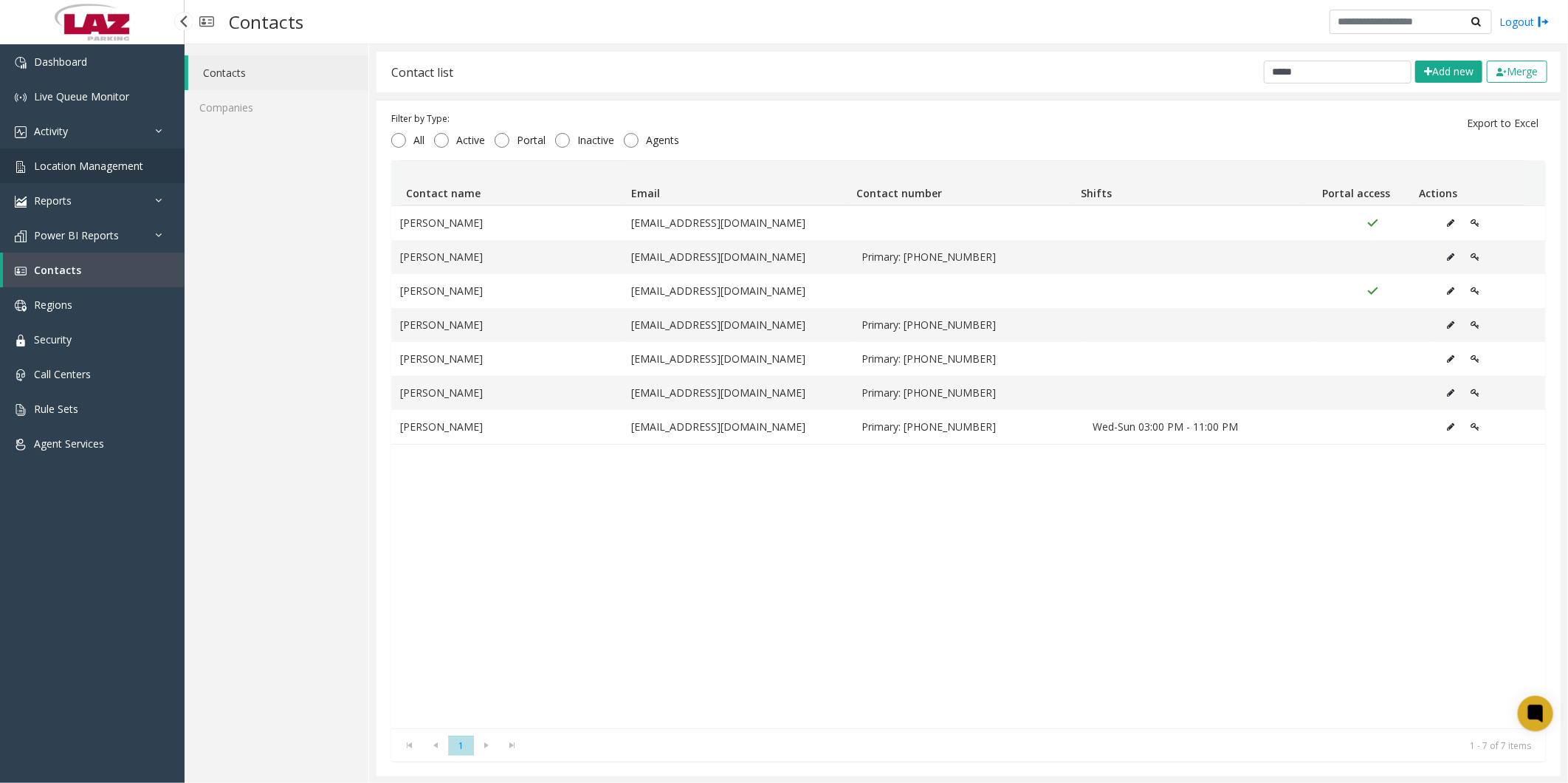
click at [71, 159] on span "Location Management" at bounding box center [89, 166] width 109 height 14
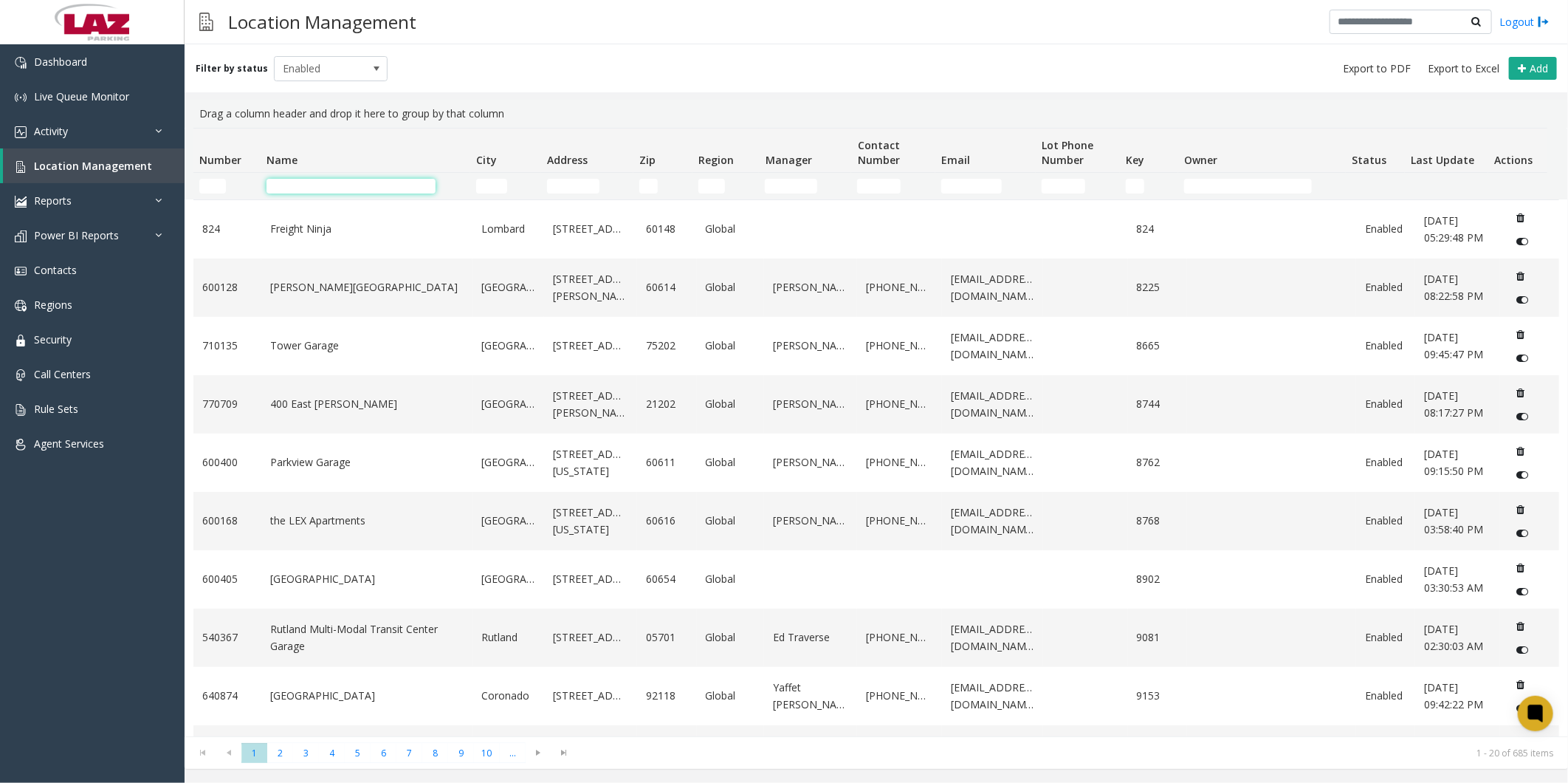
click at [396, 187] on input "Name Filter" at bounding box center [350, 185] width 169 height 15
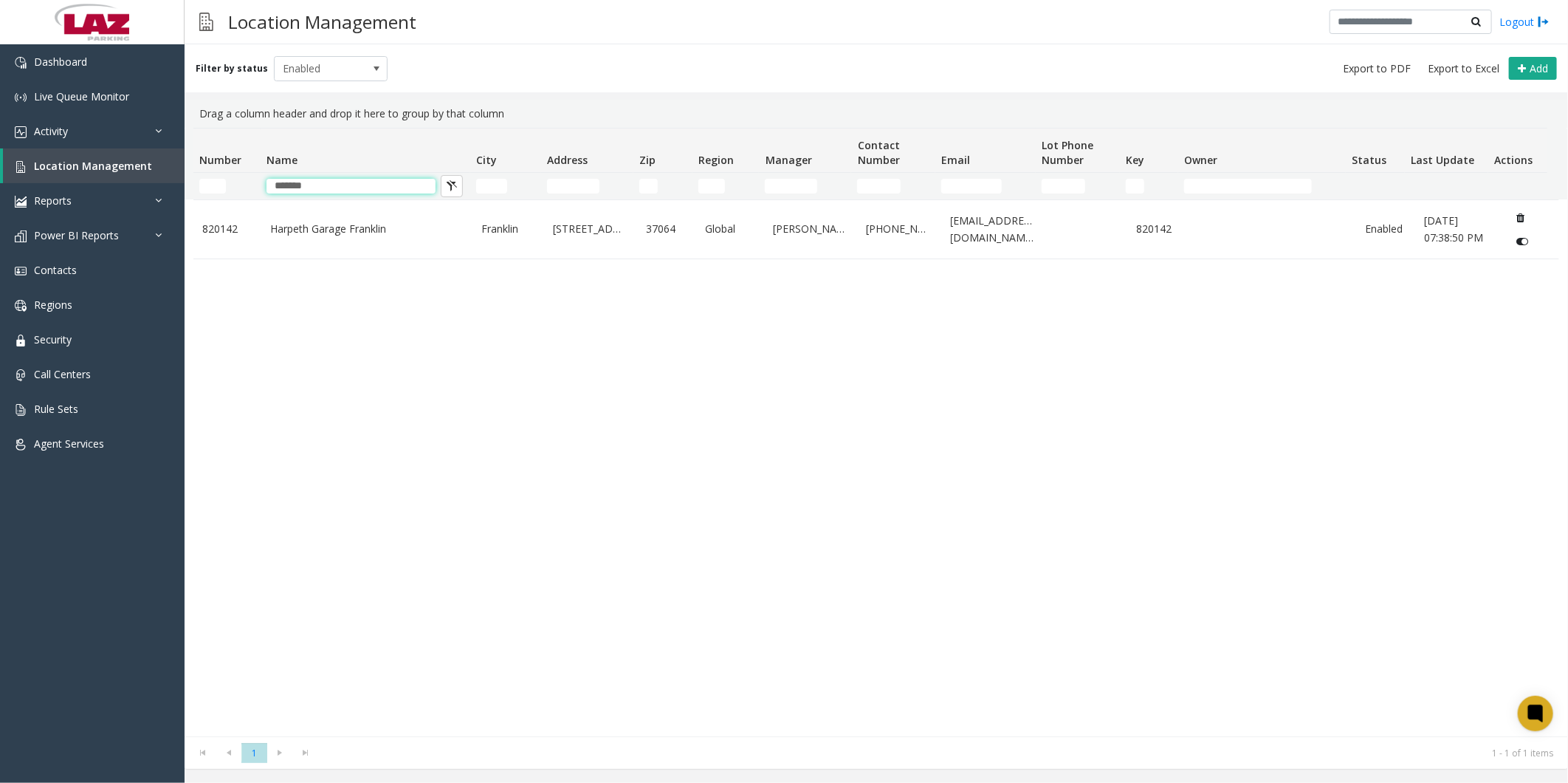
type input "*******"
drag, startPoint x: 54, startPoint y: 120, endPoint x: 61, endPoint y: 134, distance: 15.7
click at [54, 120] on link "Activity" at bounding box center [92, 130] width 184 height 34
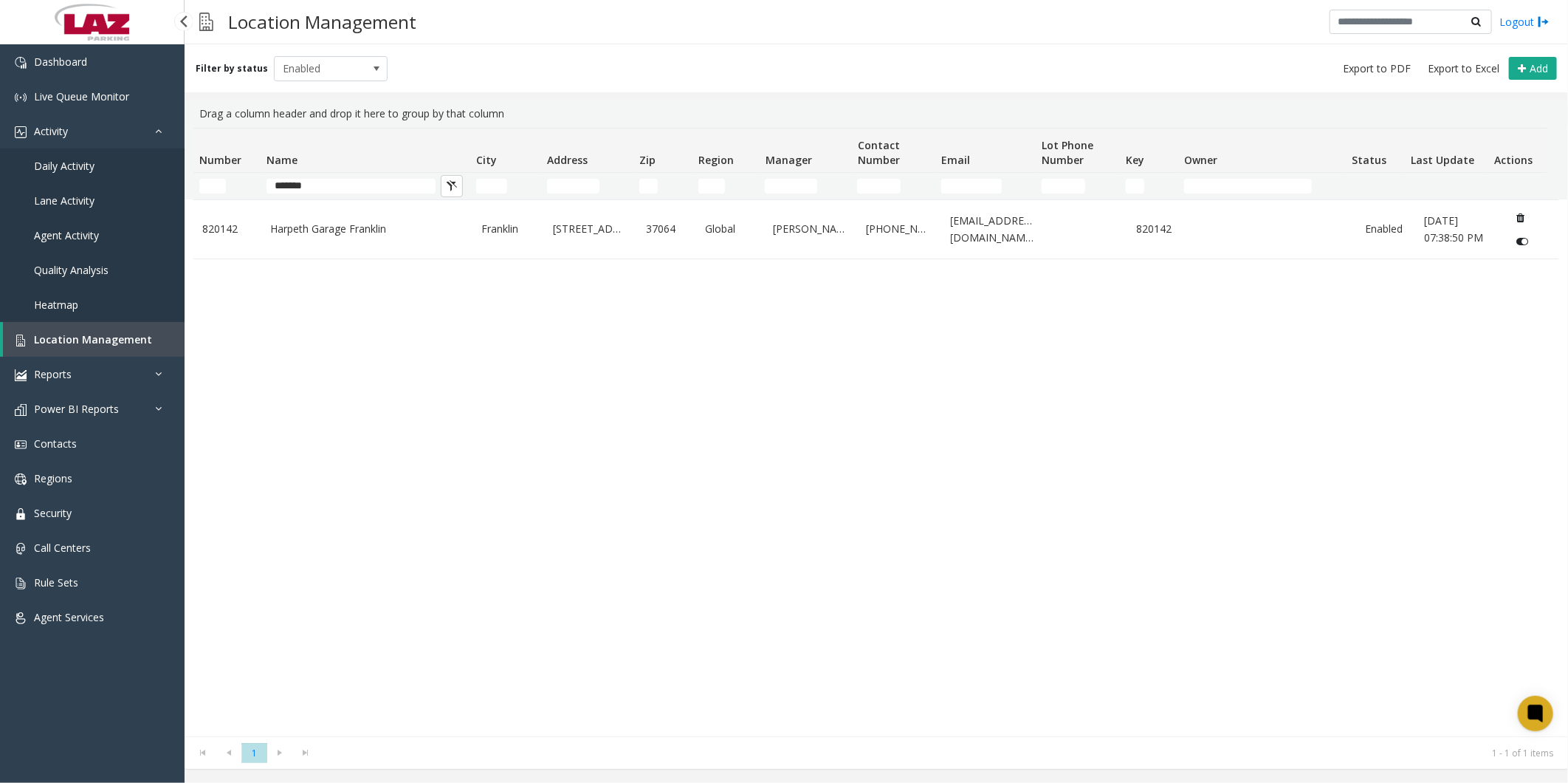
click at [87, 163] on span "Daily Activity" at bounding box center [64, 166] width 61 height 14
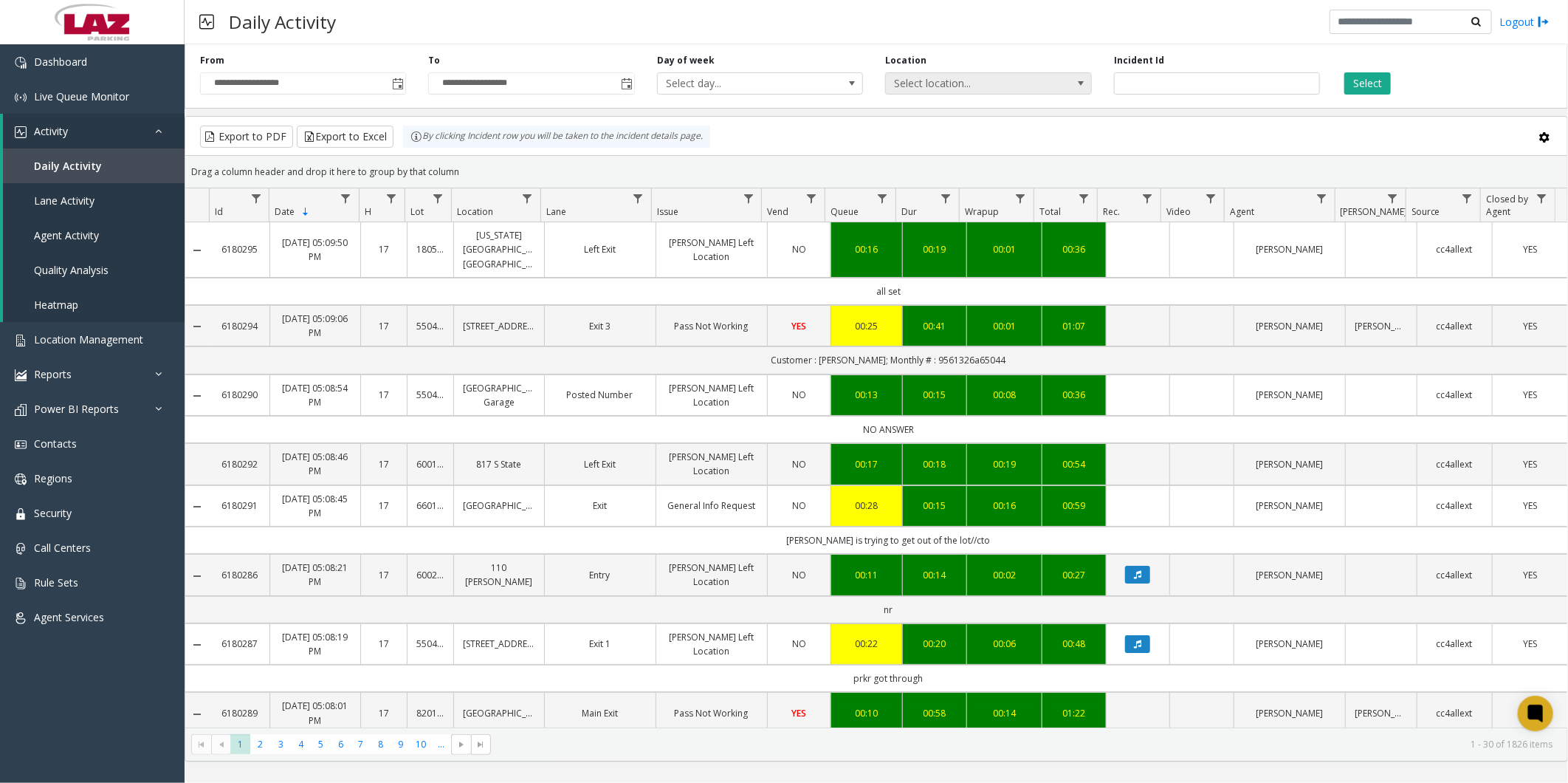
click at [947, 90] on span "Select location..." at bounding box center [967, 83] width 164 height 21
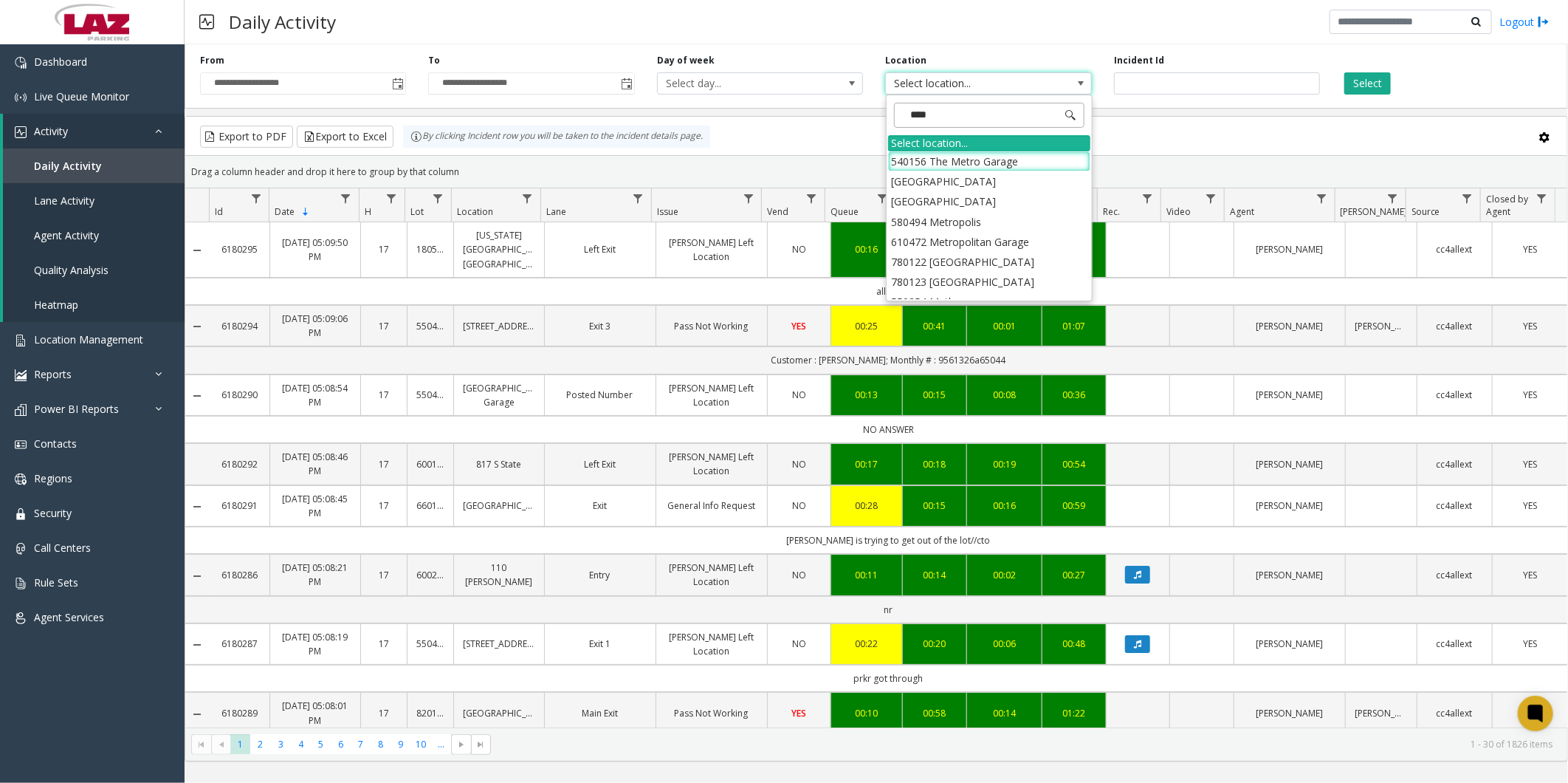
type input "*****"
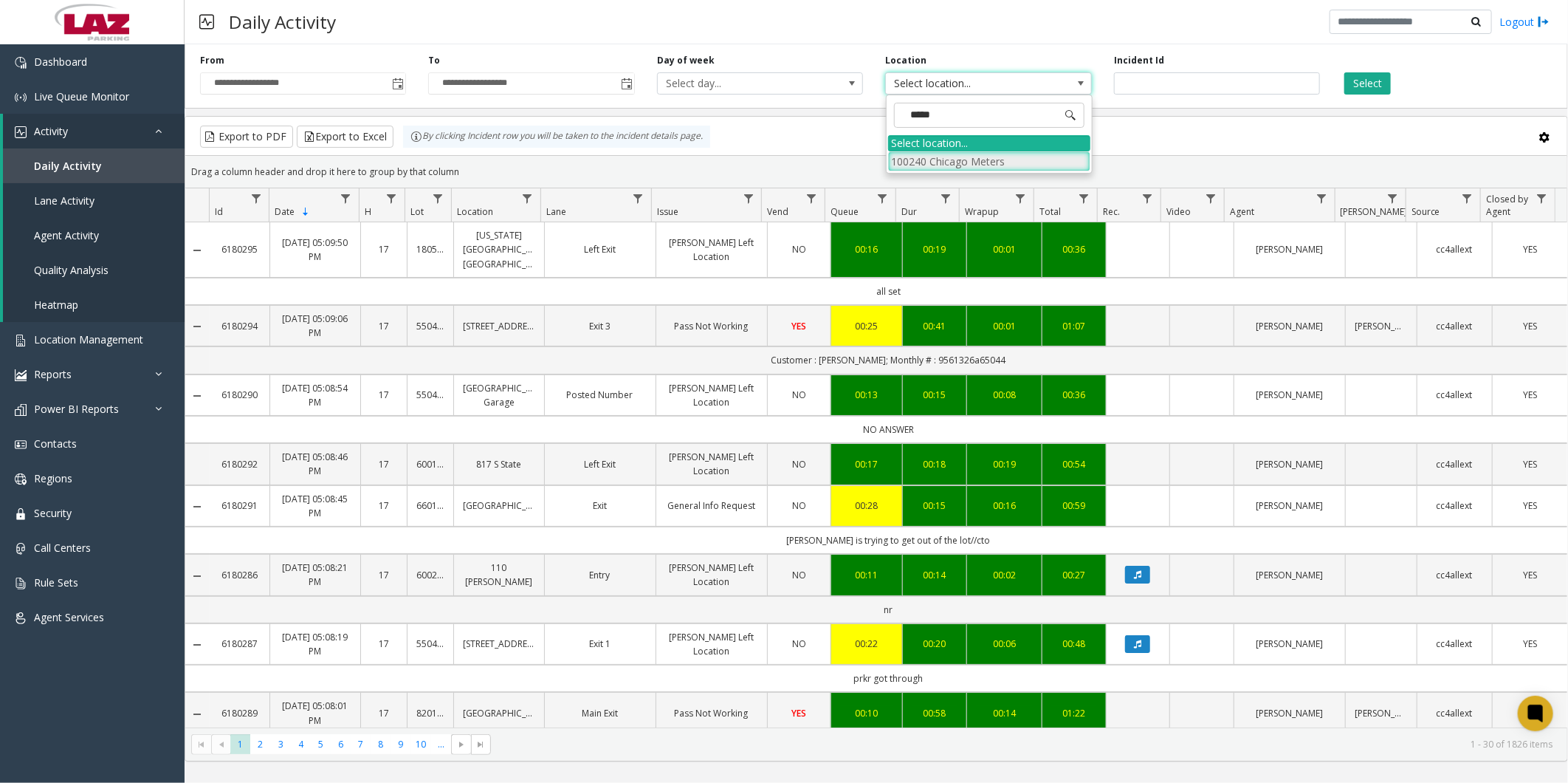
click at [895, 158] on li "100240 Chicago Meters" at bounding box center [989, 161] width 202 height 20
click at [1380, 81] on button "Select" at bounding box center [1367, 83] width 47 height 22
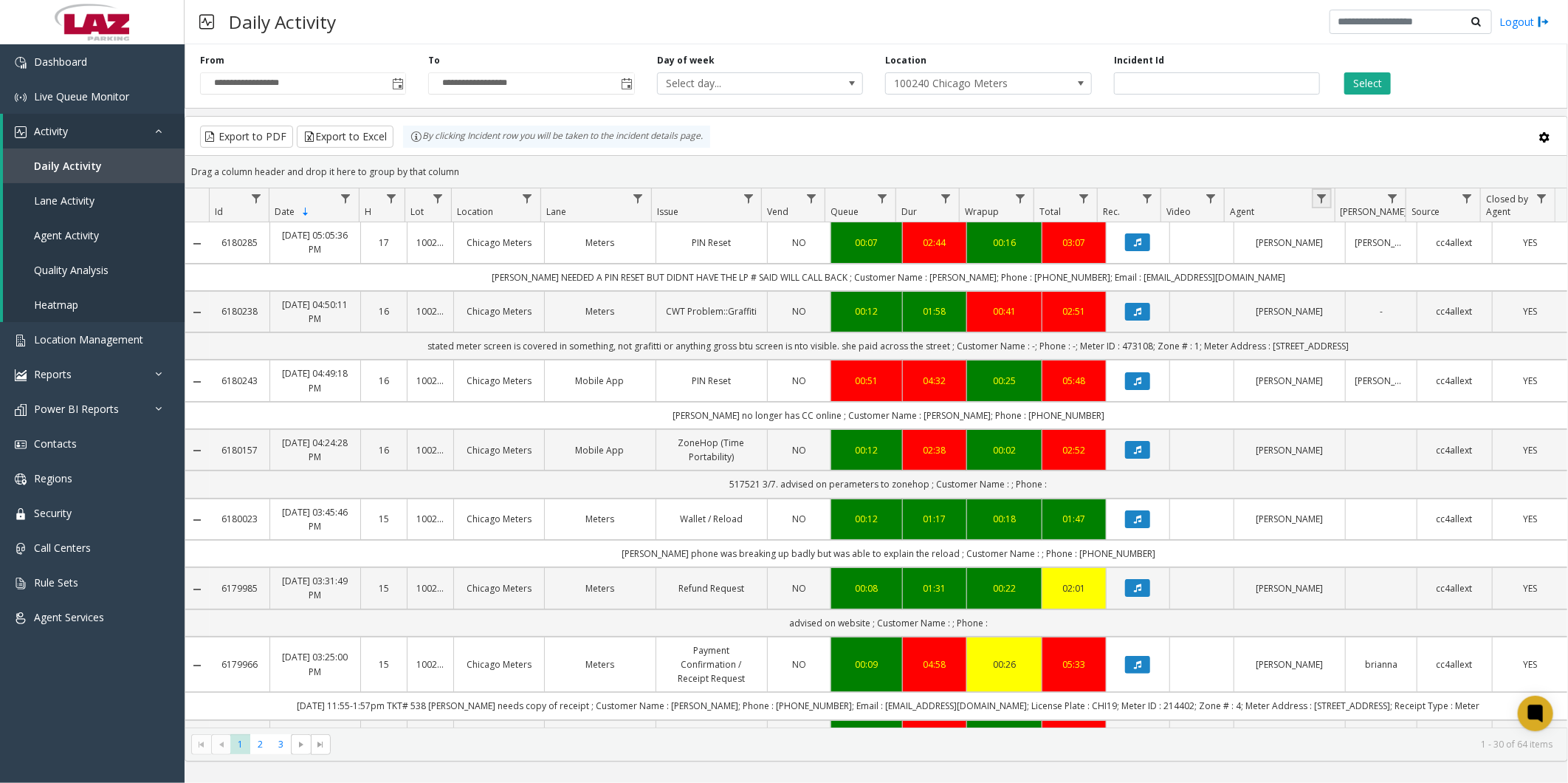
click at [1329, 197] on link "Data table" at bounding box center [1321, 198] width 20 height 20
click at [1352, 269] on input "Agent Filter" at bounding box center [1385, 262] width 126 height 25
type input "*******"
click at [1406, 394] on button "Filter" at bounding box center [1418, 399] width 61 height 33
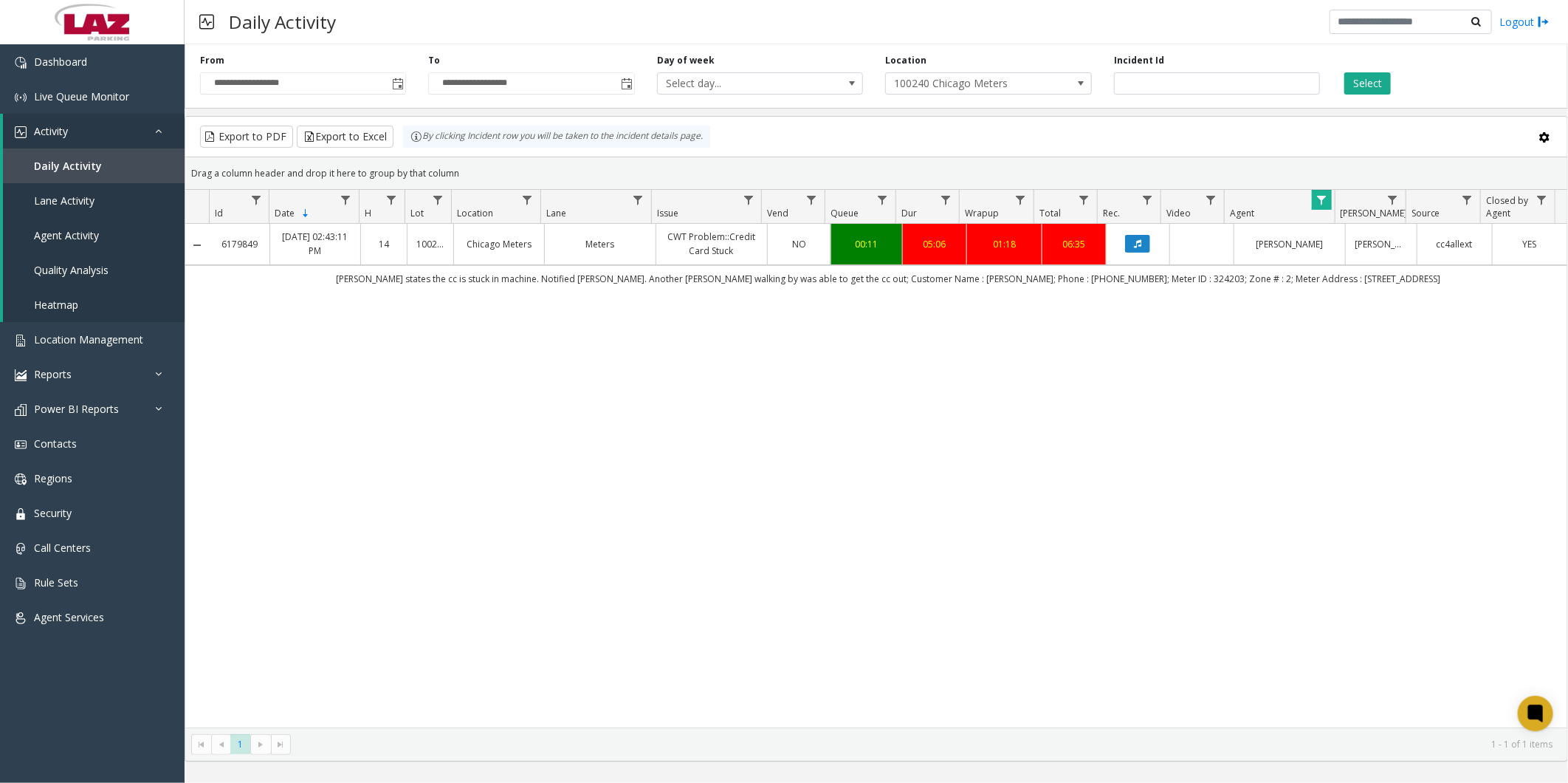
click at [852, 27] on div "Daily Activity Logout" at bounding box center [876, 22] width 1383 height 44
click at [547, 18] on div "Daily Activity Logout" at bounding box center [876, 22] width 1383 height 44
click at [83, 395] on link "Power BI Reports" at bounding box center [92, 408] width 184 height 34
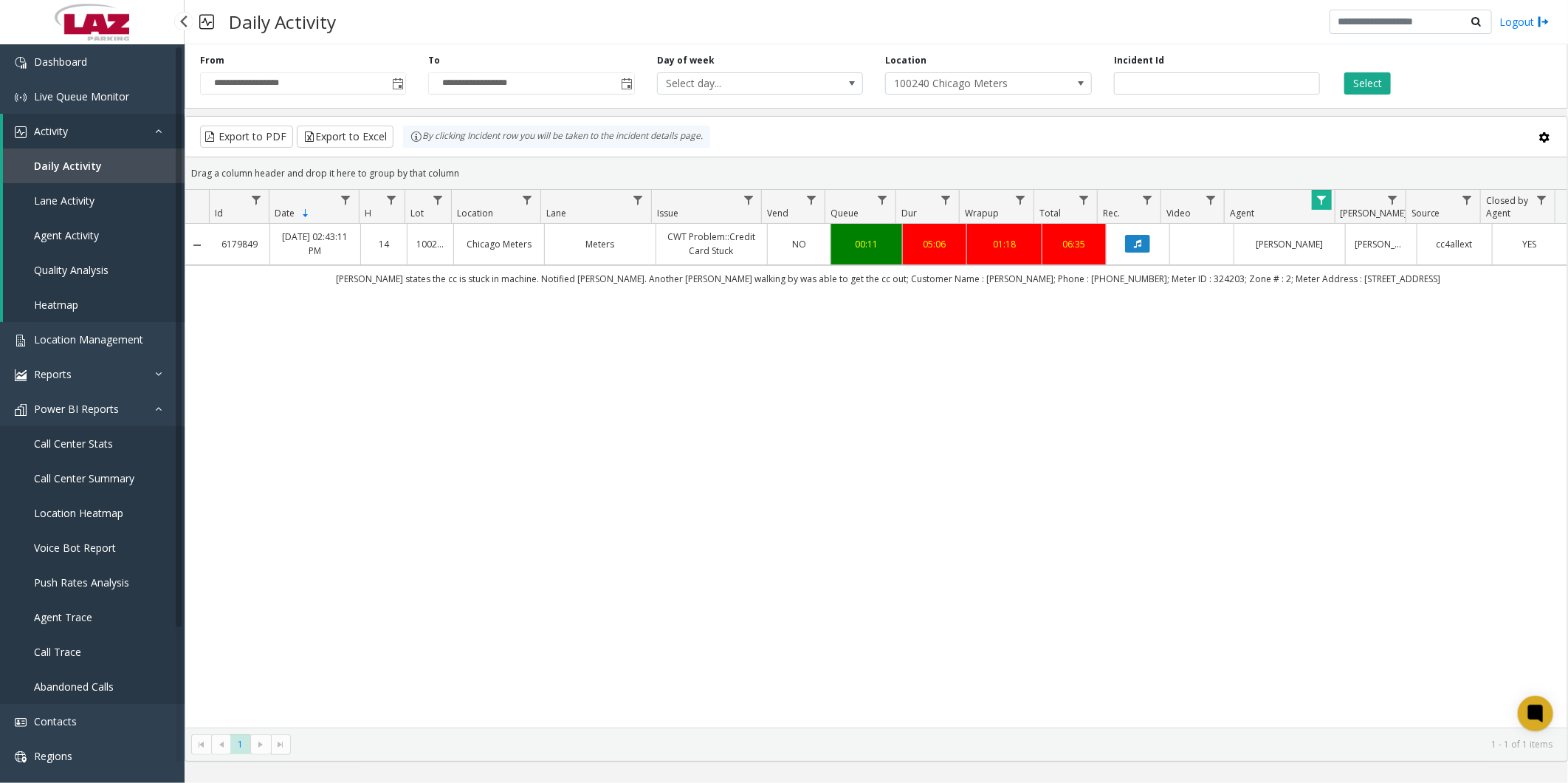
click at [58, 617] on span "Agent Trace" at bounding box center [63, 617] width 58 height 14
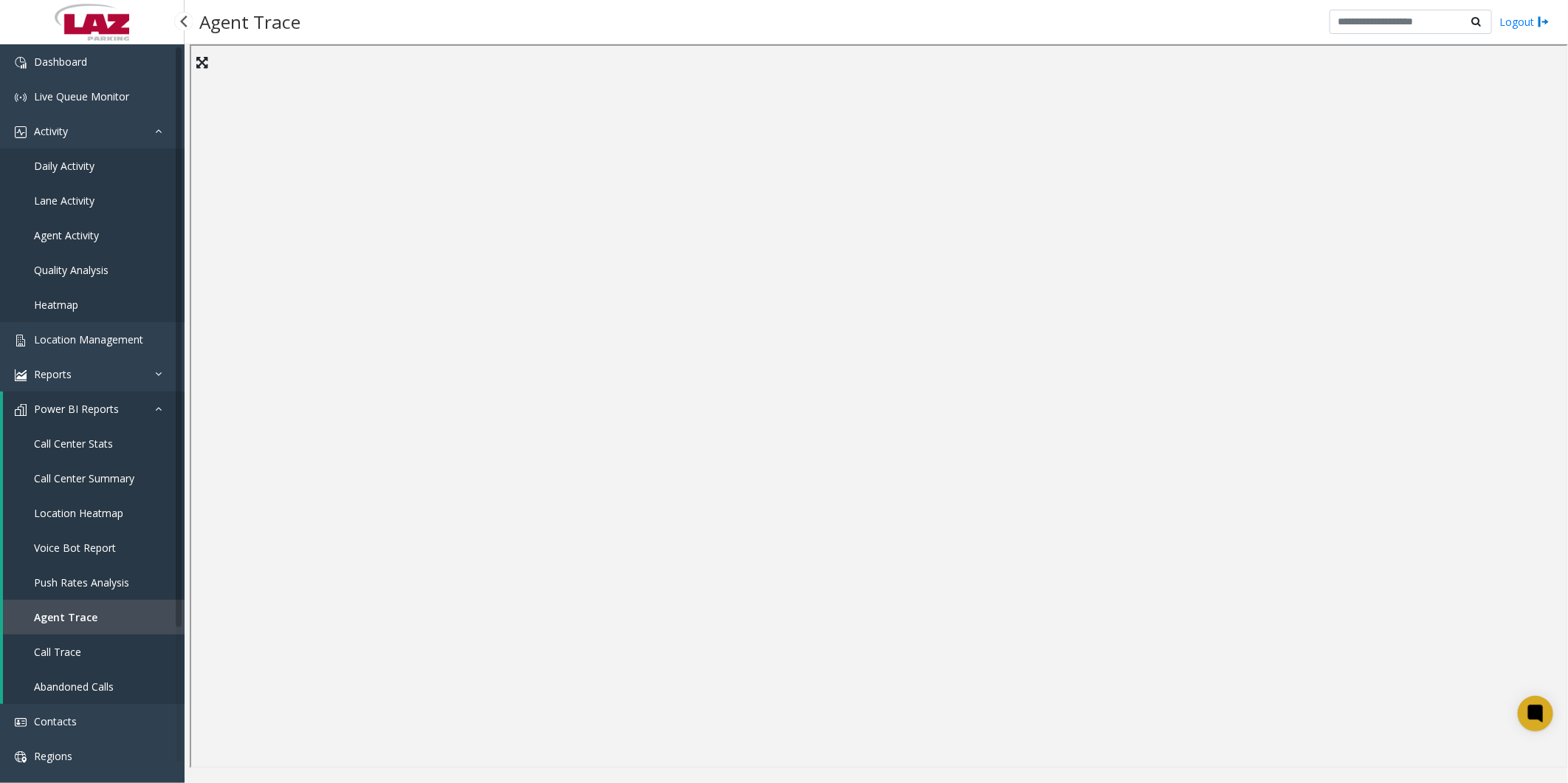
click at [48, 651] on span "Call Trace" at bounding box center [58, 651] width 47 height 14
click at [62, 159] on span "Daily Activity" at bounding box center [64, 166] width 61 height 14
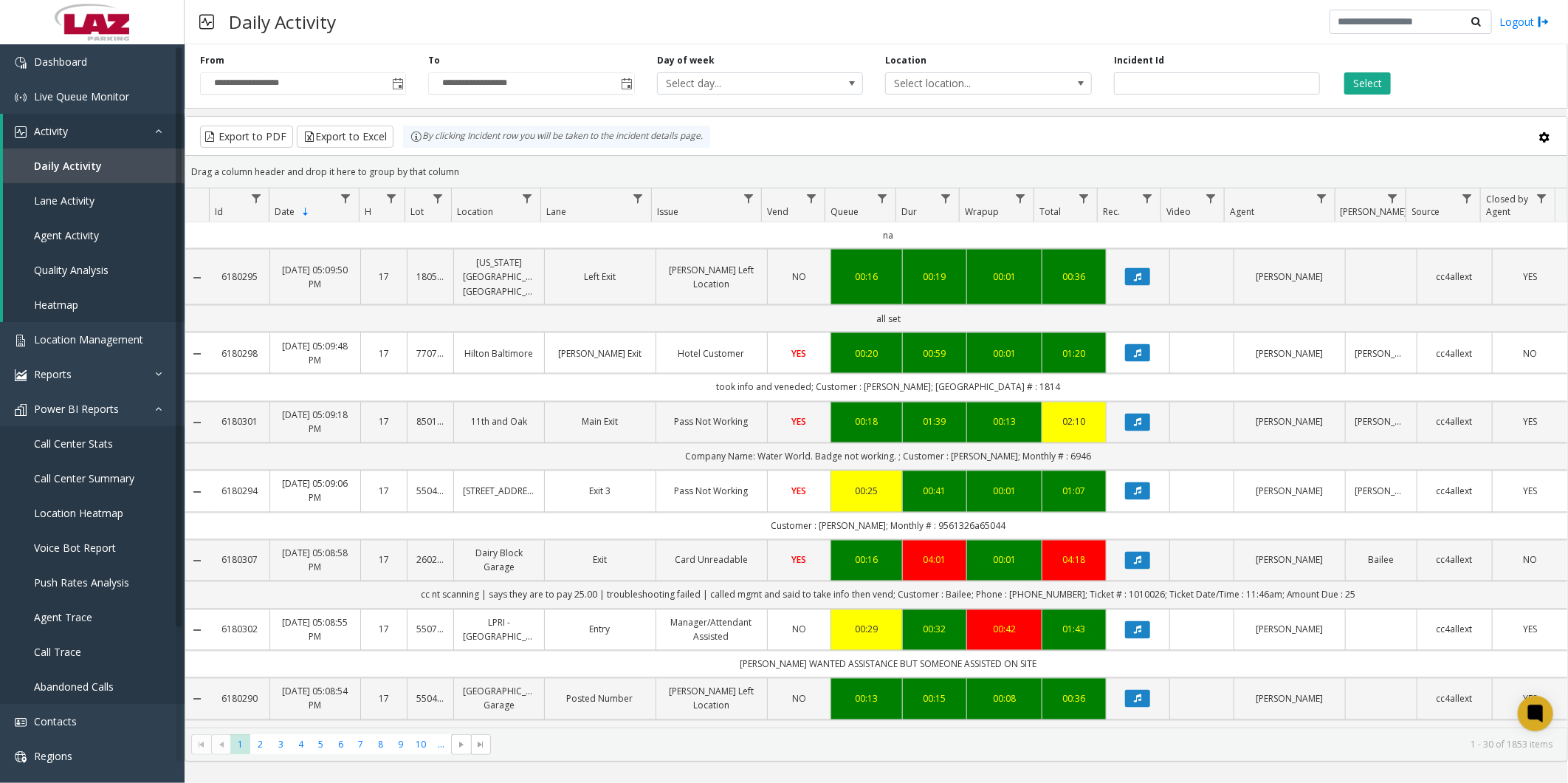
scroll to position [1633, 0]
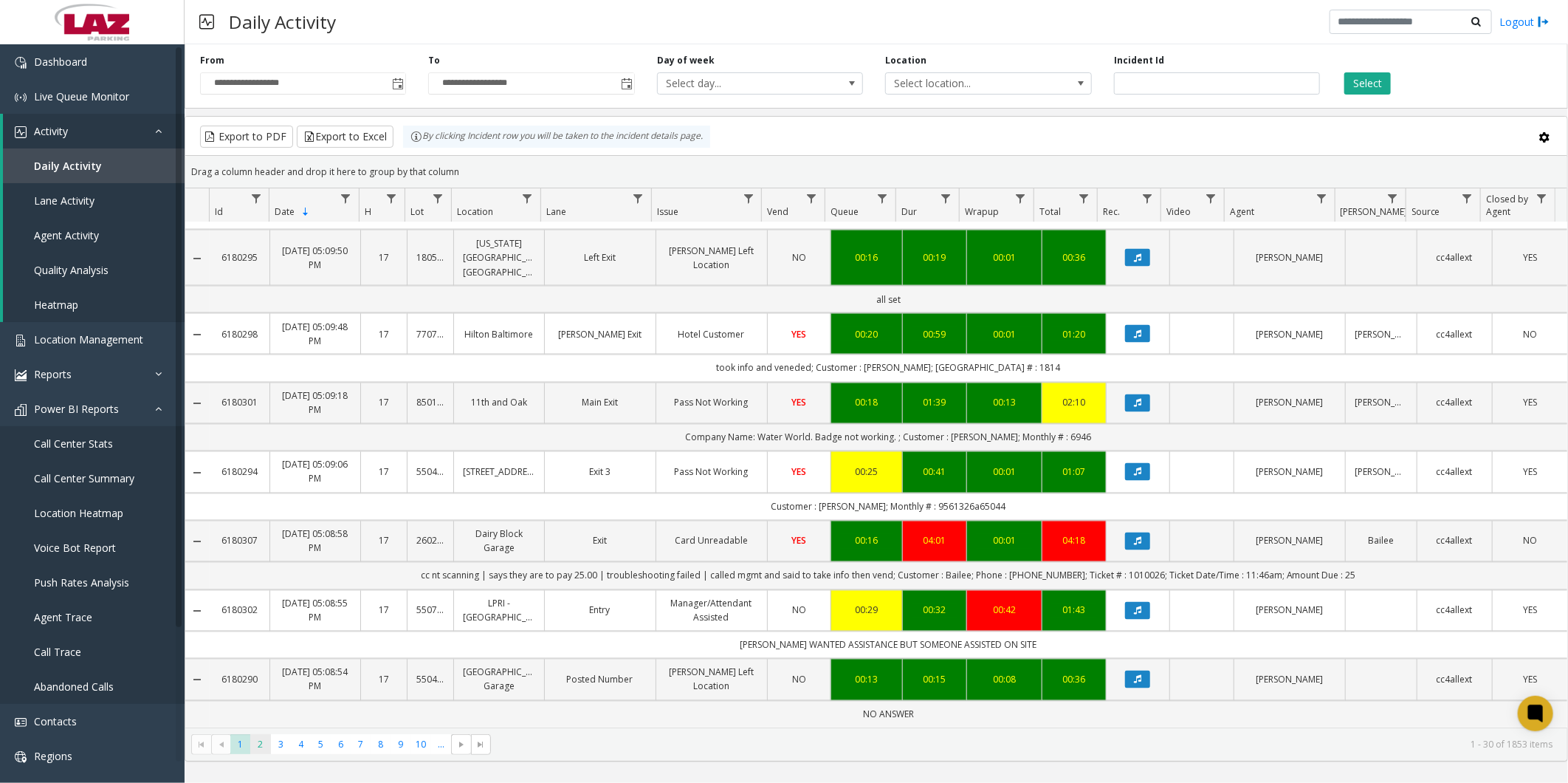
click at [257, 749] on span "2" at bounding box center [260, 743] width 20 height 20
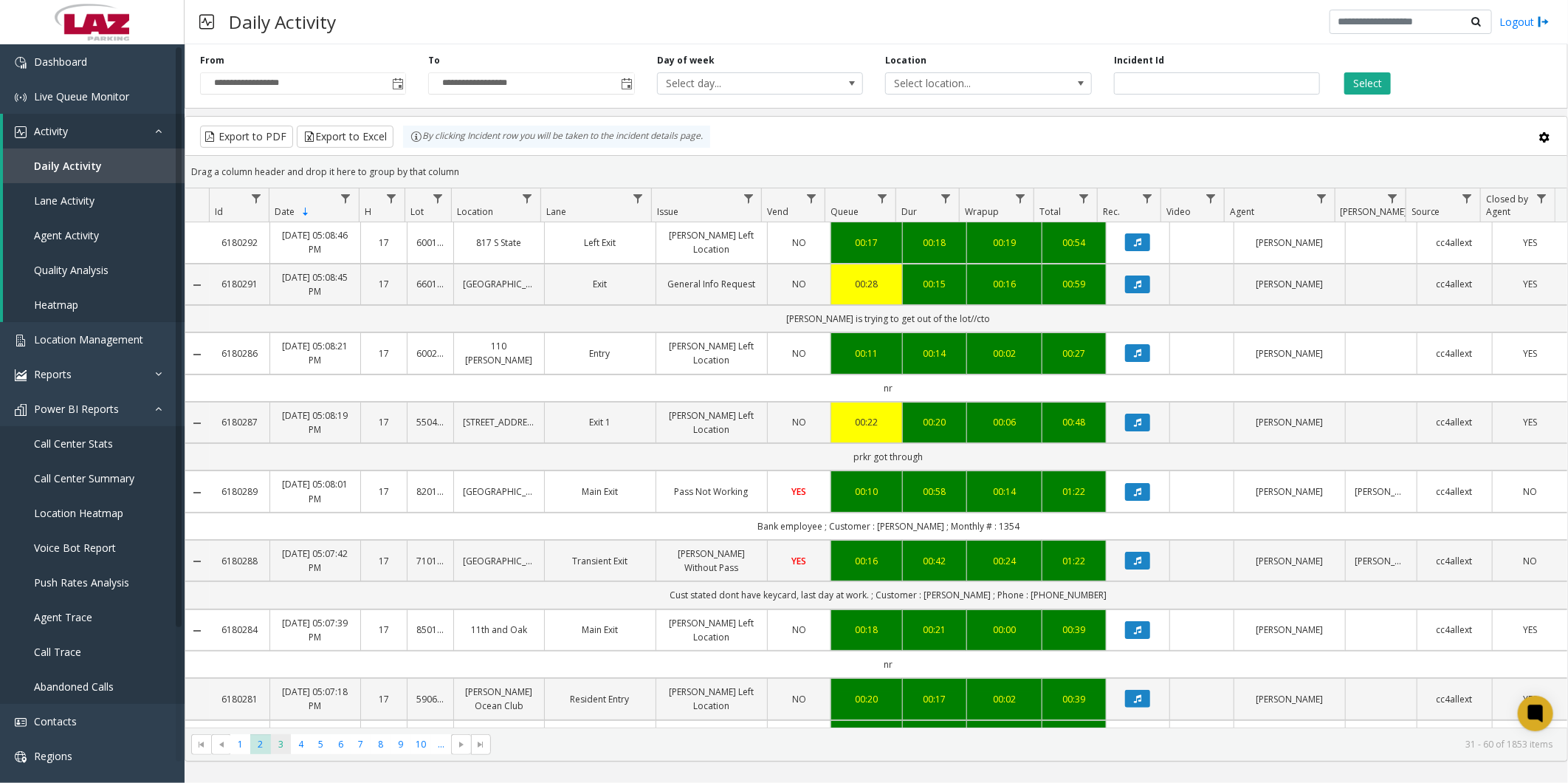
click at [281, 746] on span "3" at bounding box center [280, 743] width 20 height 20
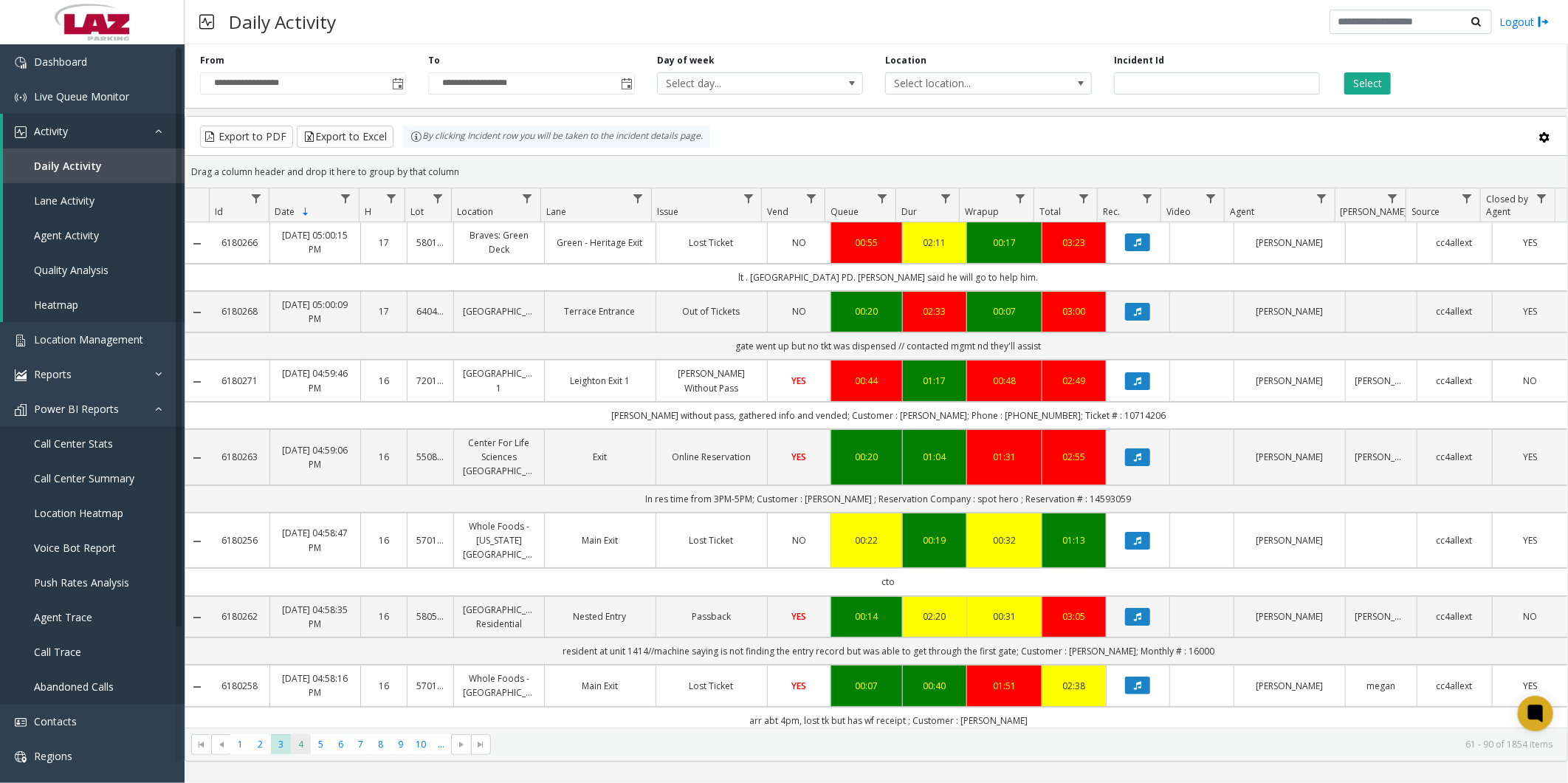
click at [303, 741] on span "4" at bounding box center [300, 743] width 20 height 20
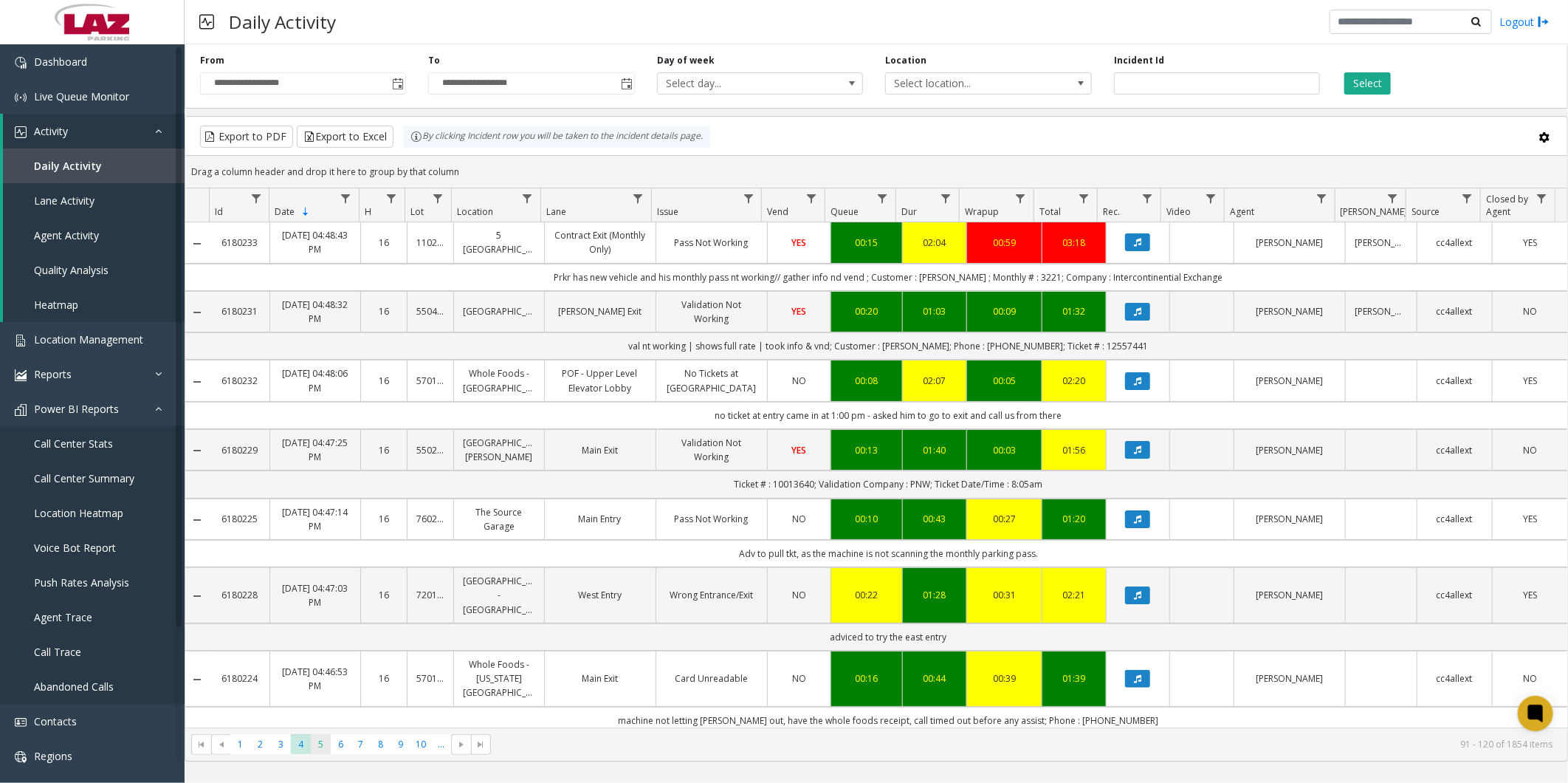
click at [322, 739] on span "5" at bounding box center [321, 743] width 20 height 20
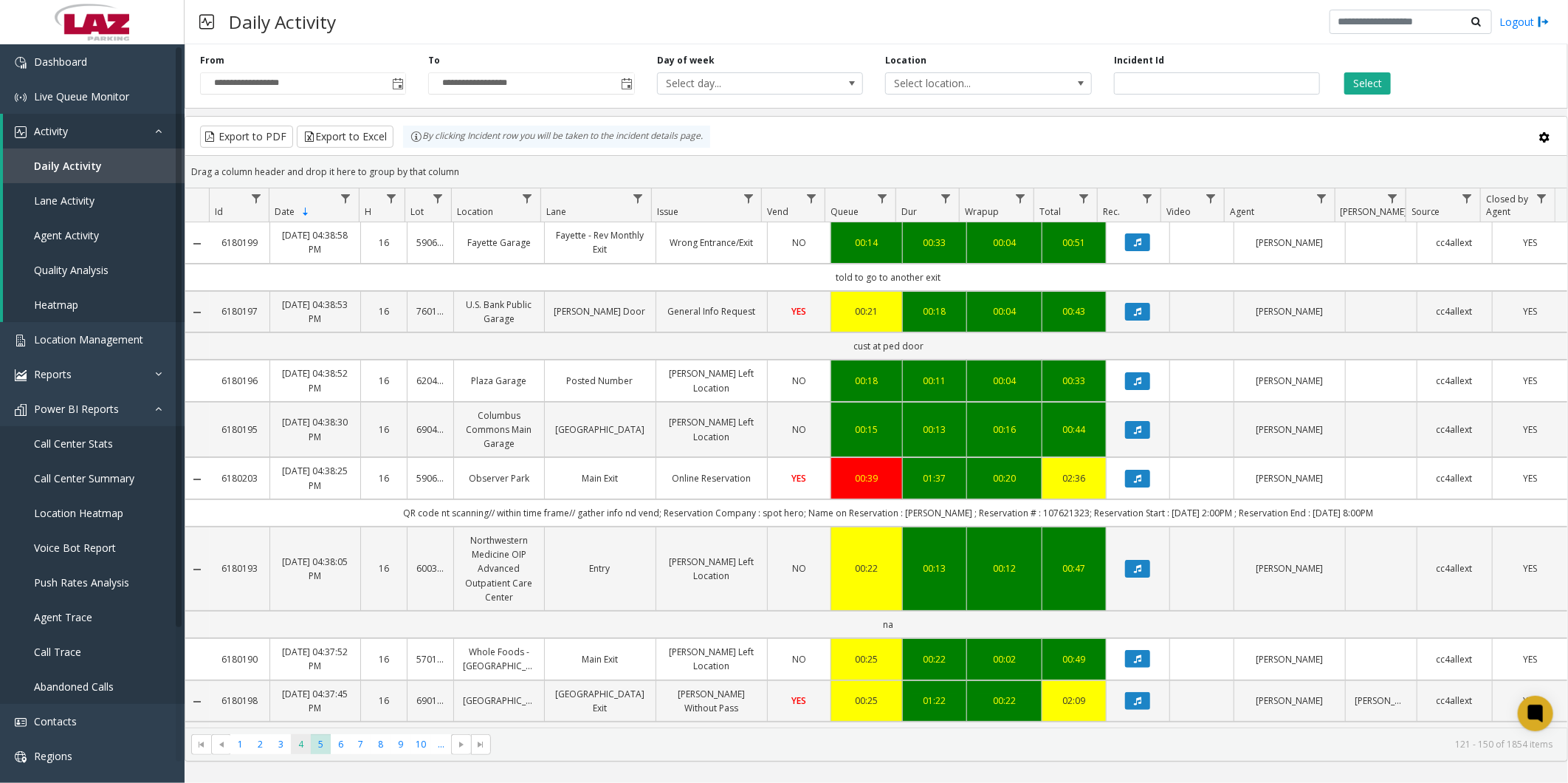
click at [301, 742] on span "4" at bounding box center [300, 743] width 20 height 20
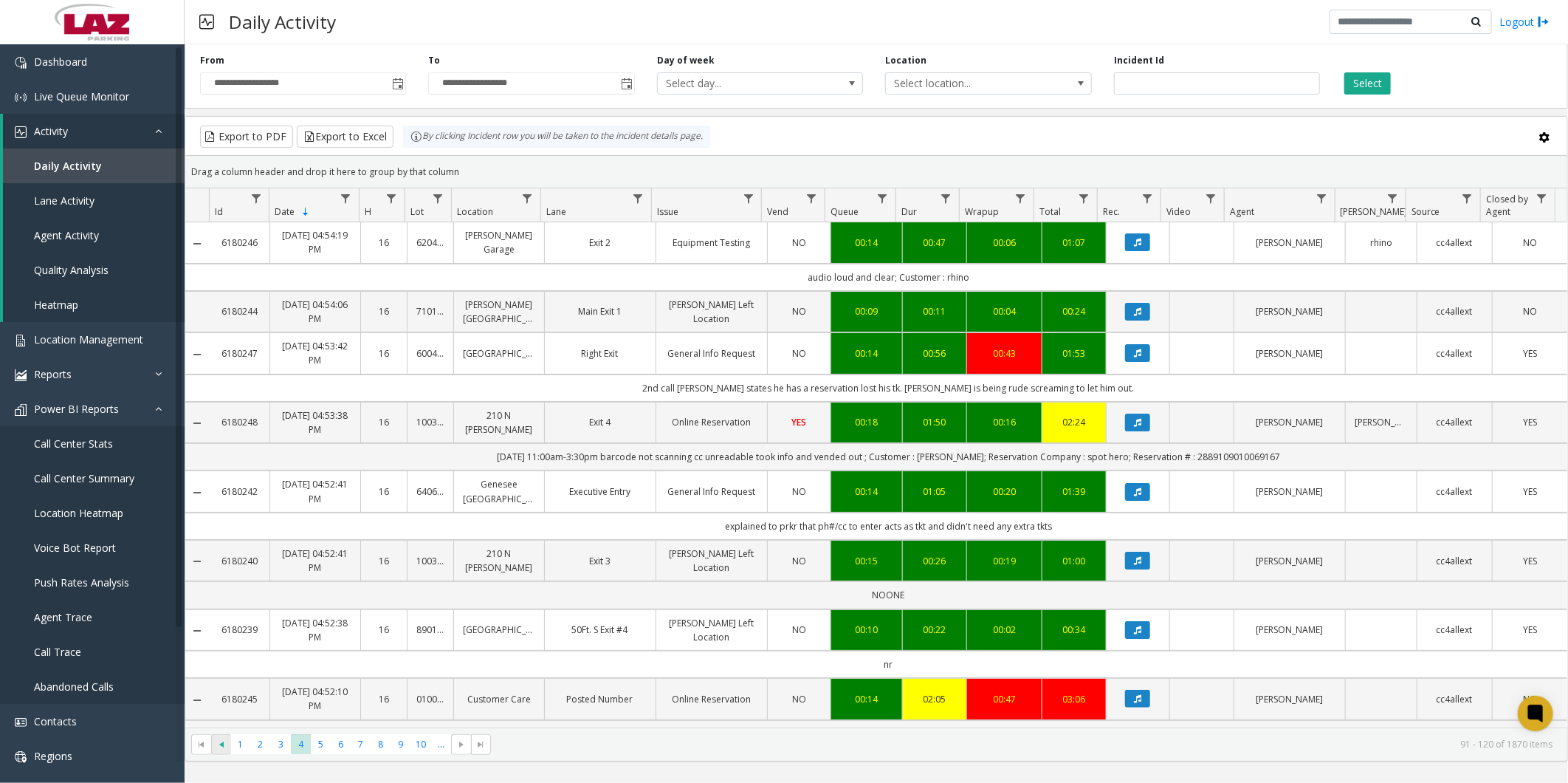
click at [213, 742] on span at bounding box center [220, 744] width 20 height 21
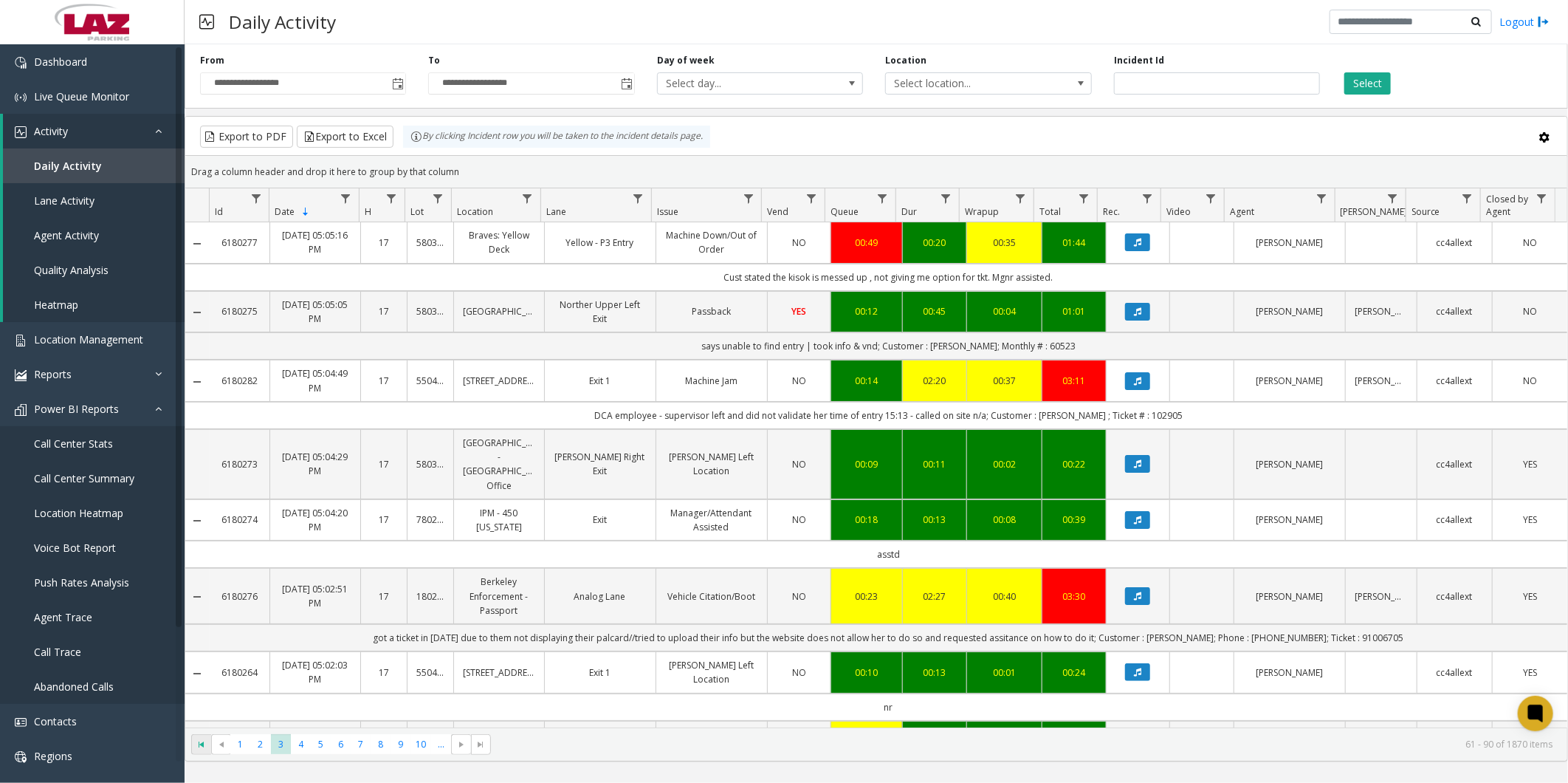
click at [206, 742] on span "Go to the first page" at bounding box center [201, 743] width 11 height 11
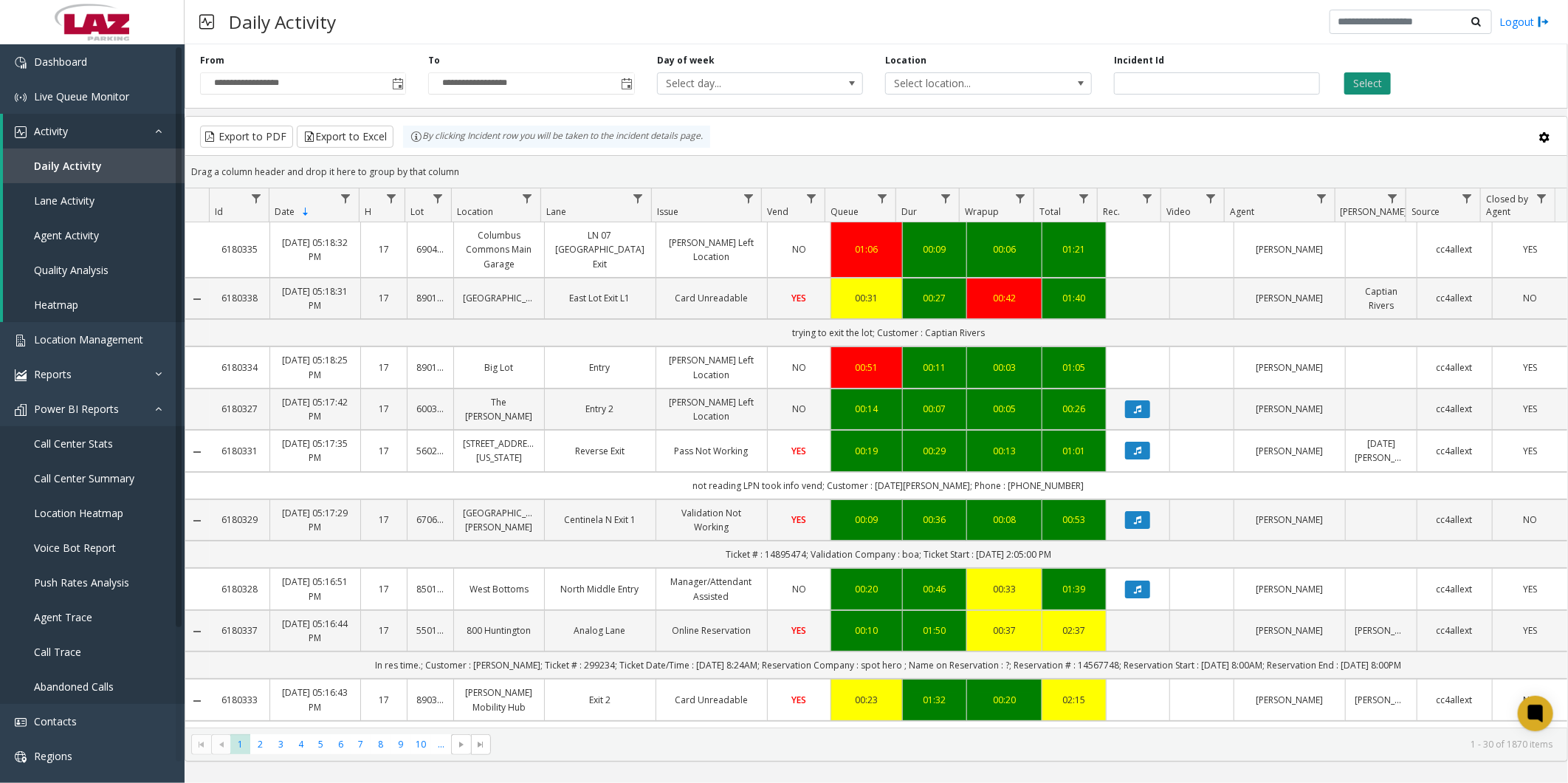
click at [1377, 85] on button "Select" at bounding box center [1367, 83] width 47 height 22
click at [1332, 196] on th "Agent" at bounding box center [1279, 205] width 111 height 34
click at [1327, 196] on link "Data table" at bounding box center [1321, 198] width 20 height 20
click at [1338, 261] on input "Agent Filter" at bounding box center [1385, 262] width 126 height 25
type input "*******"
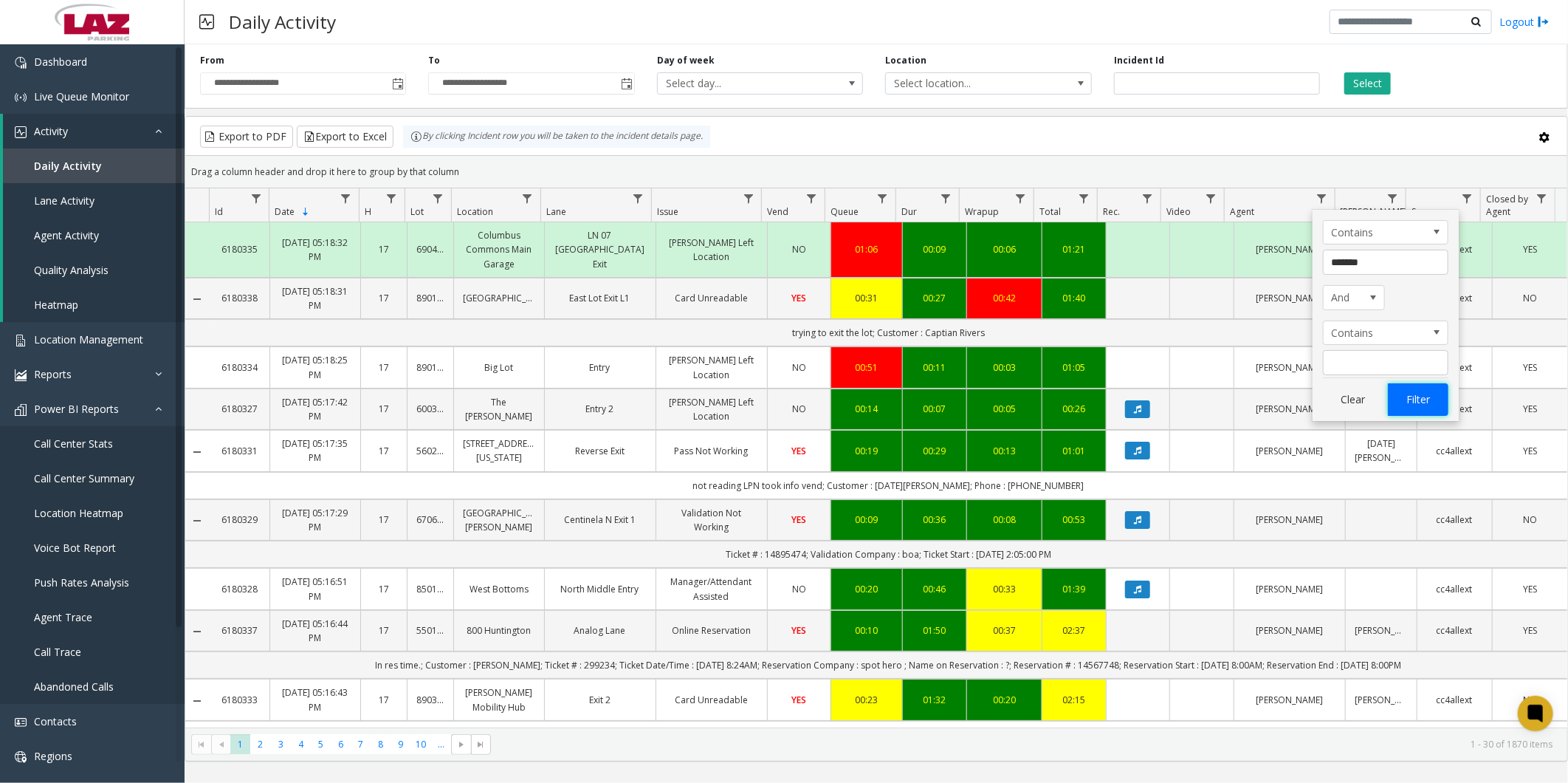
click at [1419, 408] on button "Filter" at bounding box center [1418, 399] width 61 height 33
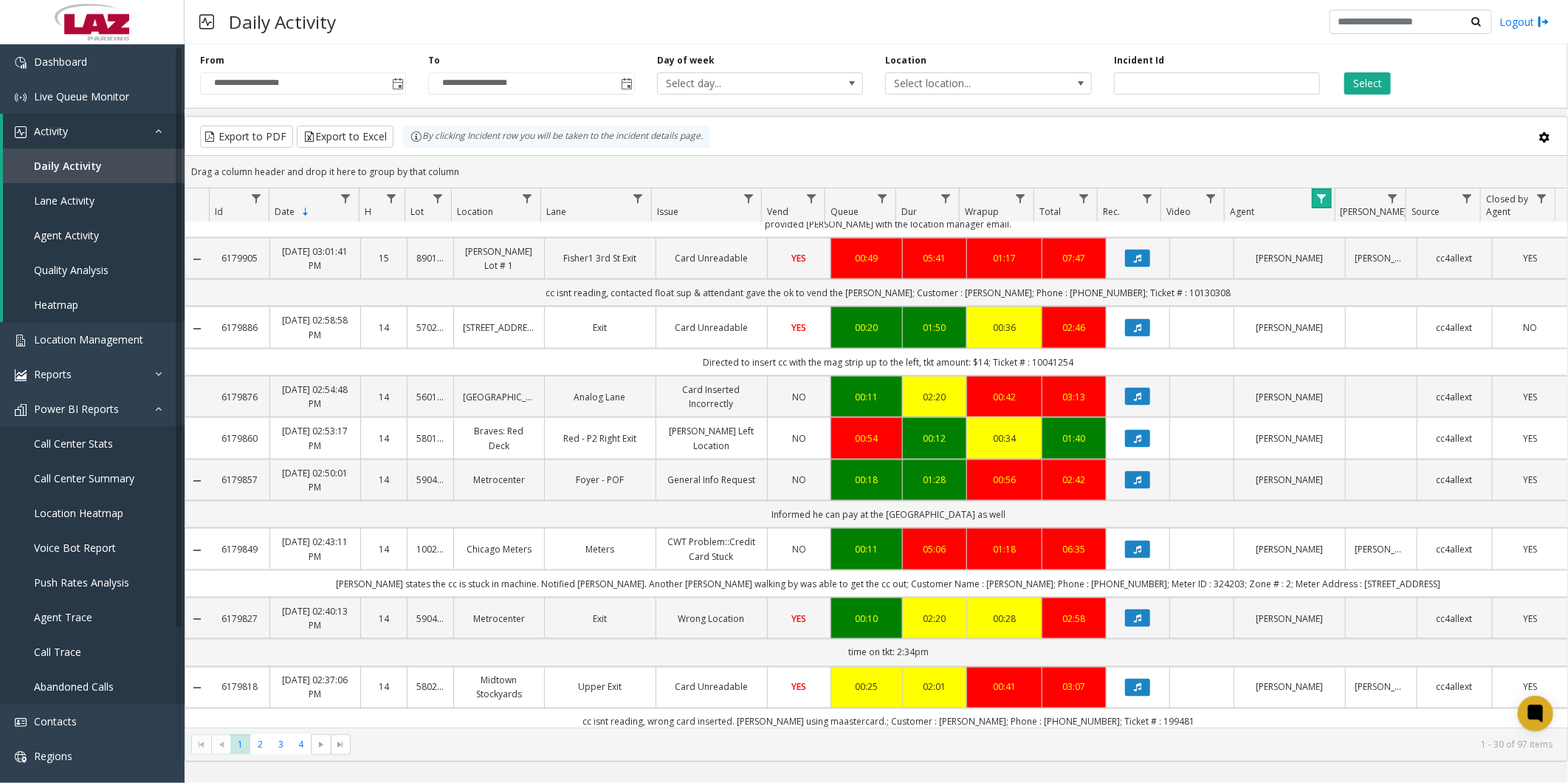
scroll to position [1411, 0]
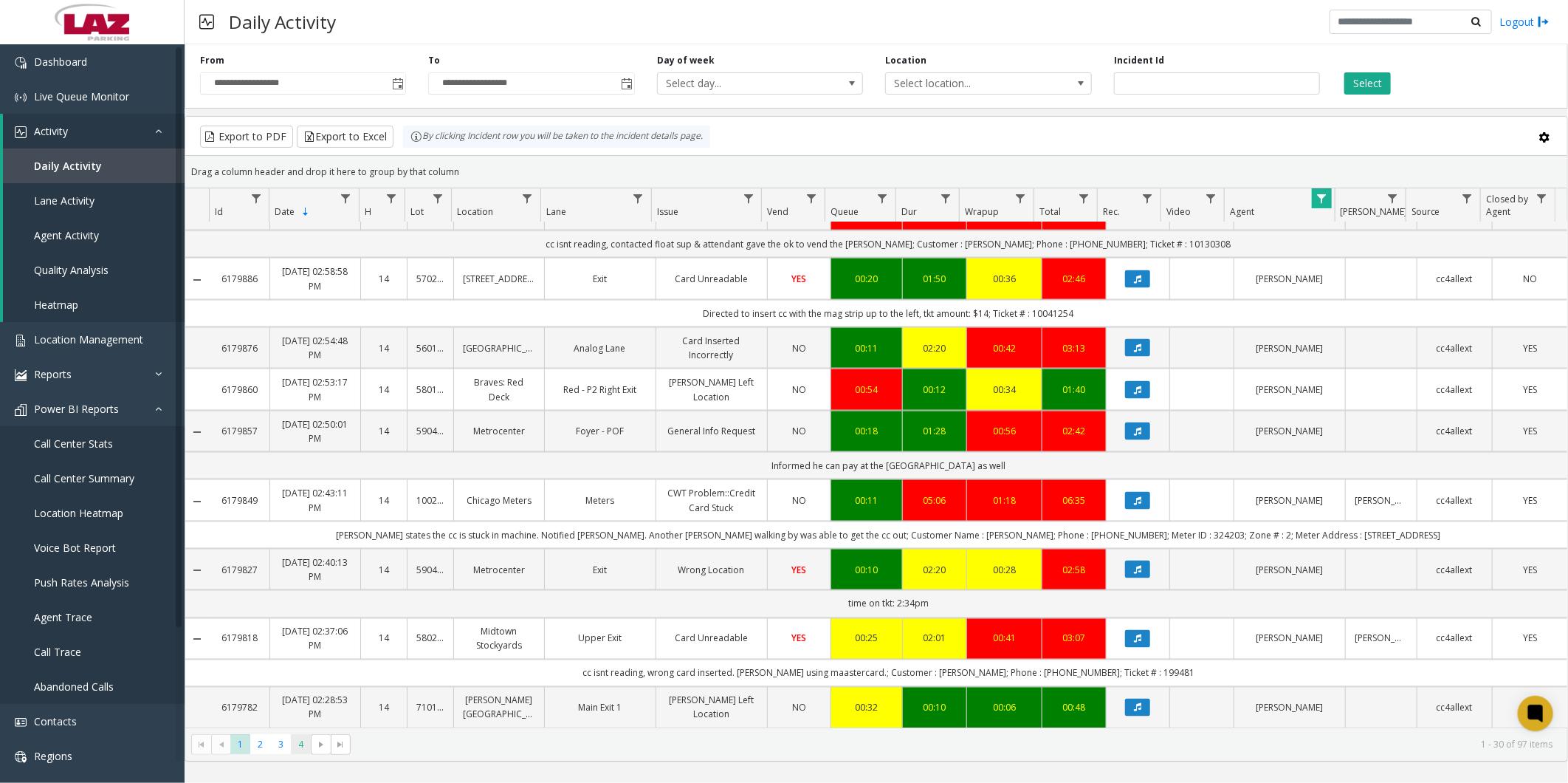
click at [300, 746] on span "4" at bounding box center [300, 743] width 20 height 20
